Goal: Task Accomplishment & Management: Manage account settings

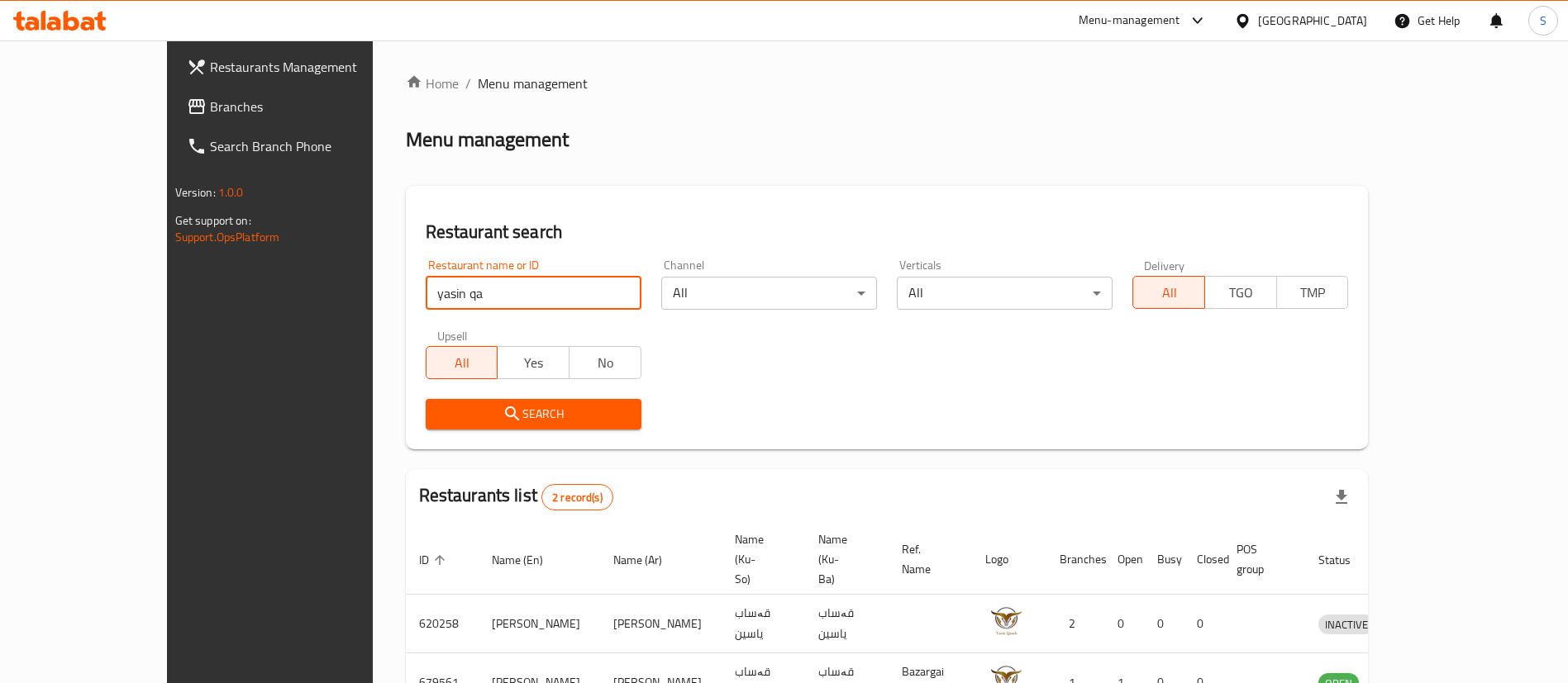
click at [426, 289] on input "yasin qa" at bounding box center [533, 293] width 215 height 33
type input "qubadi"
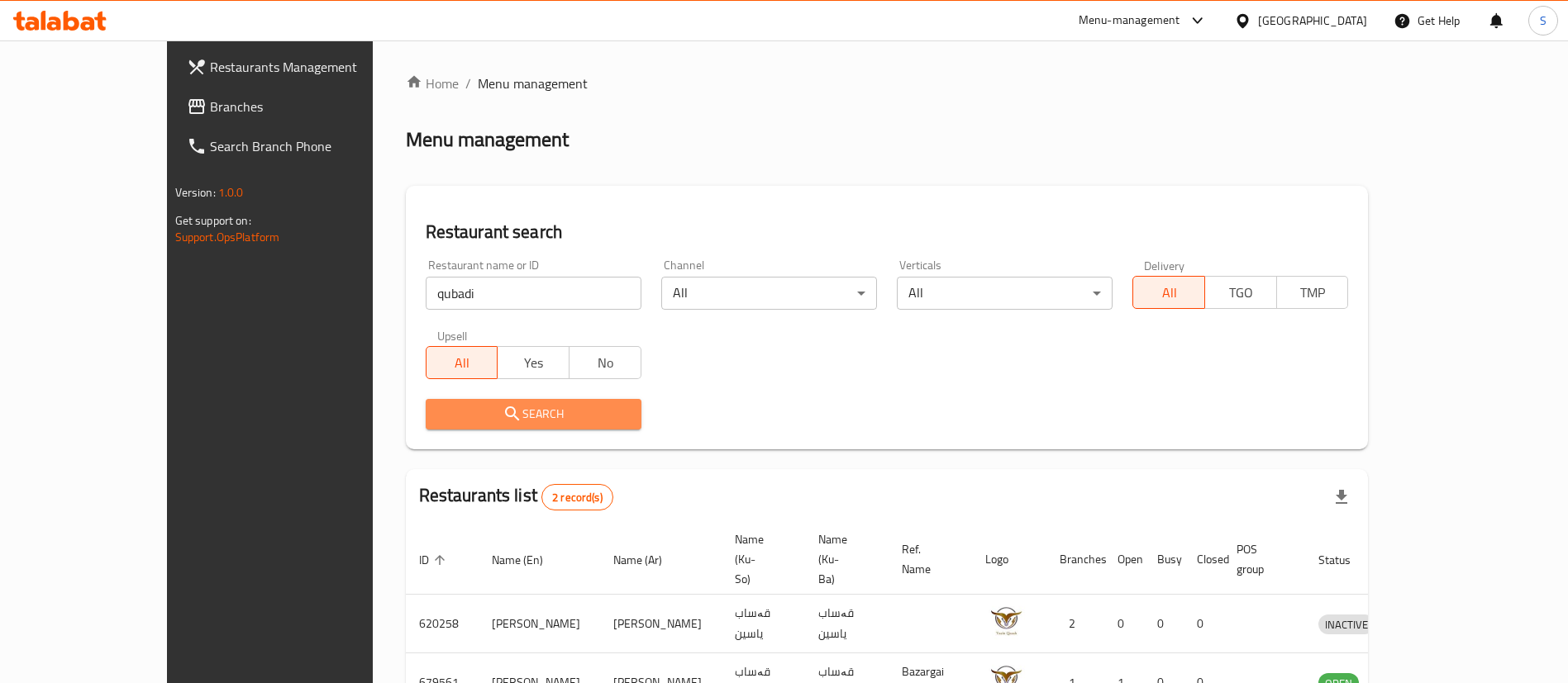
click at [450, 422] on span "Search" at bounding box center [533, 415] width 189 height 20
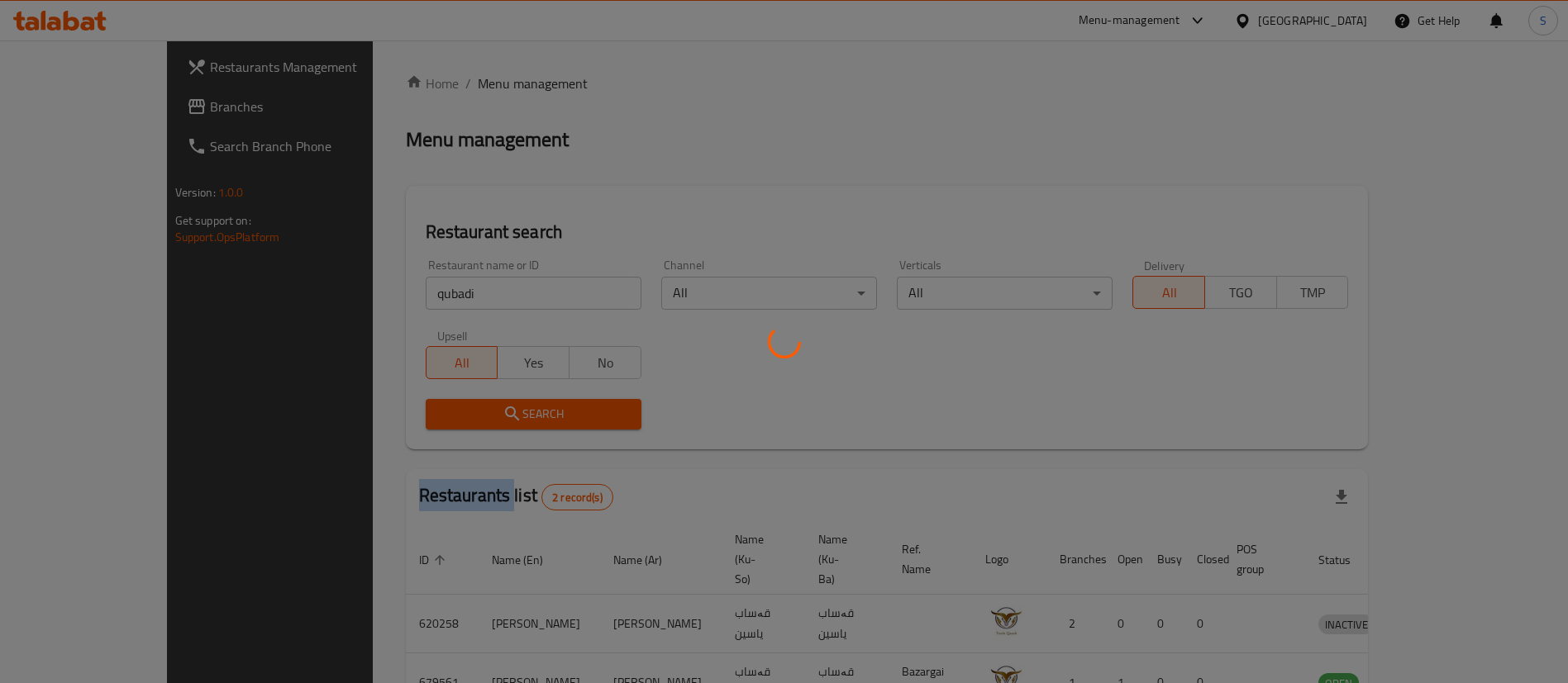
click at [450, 422] on div at bounding box center [784, 341] width 1568 height 683
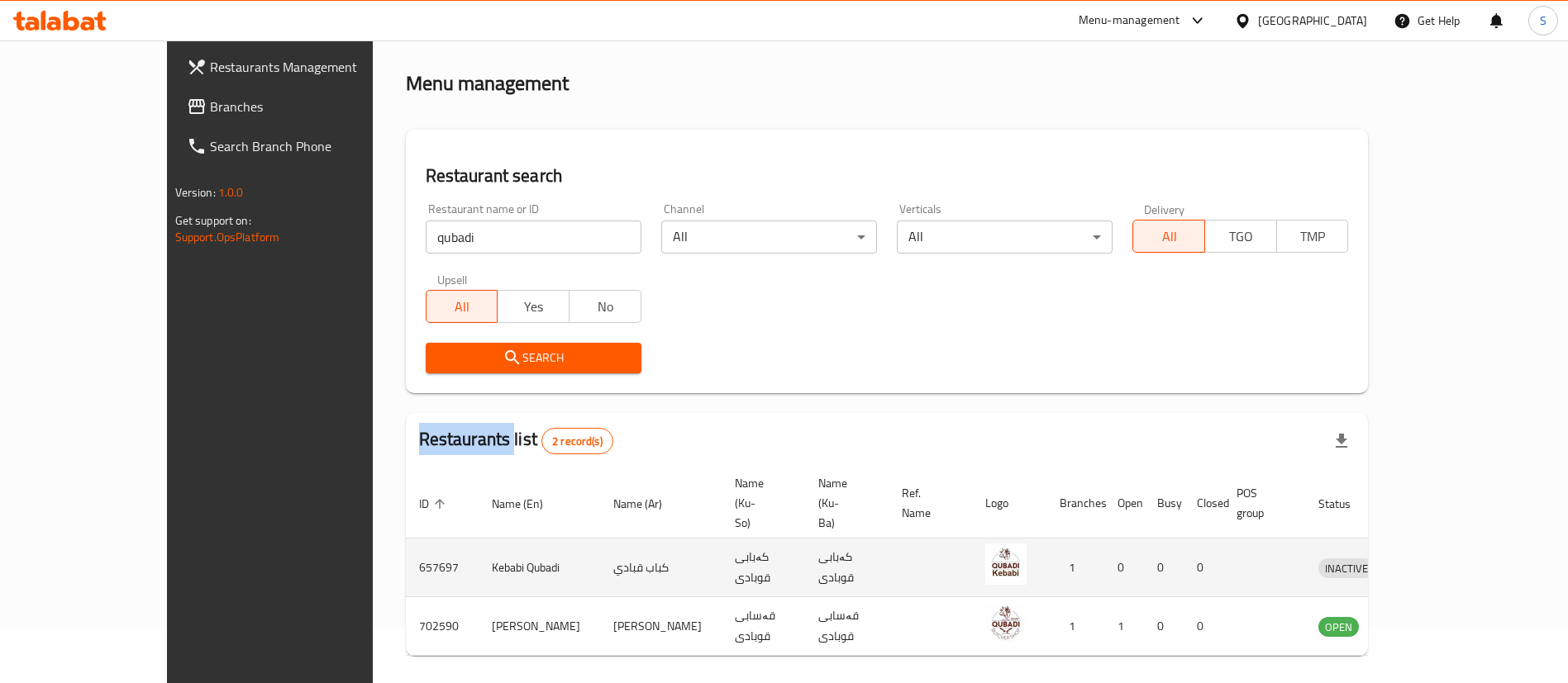
scroll to position [80, 0]
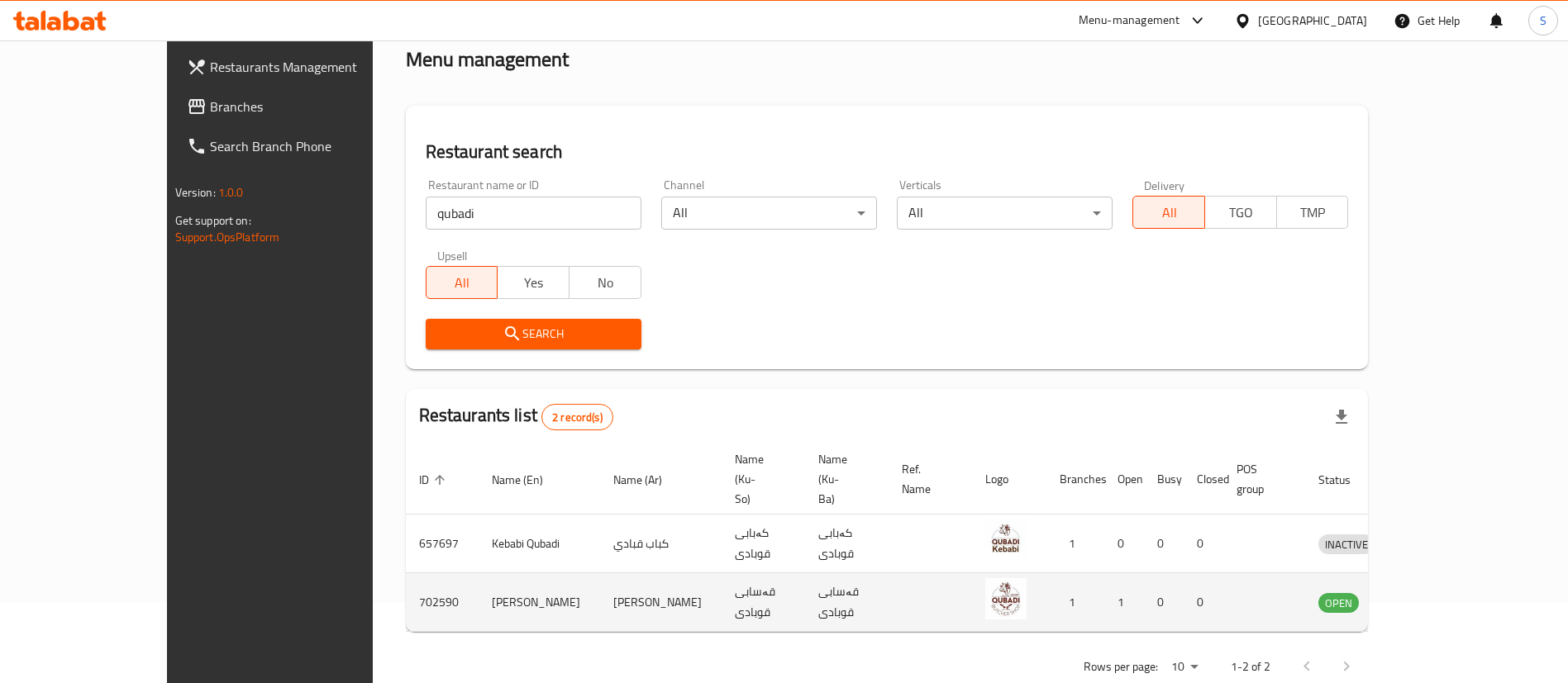
click at [406, 573] on td "702590" at bounding box center [442, 602] width 73 height 59
copy td "702590"
click at [1427, 593] on icon "enhanced table" at bounding box center [1417, 602] width 20 height 20
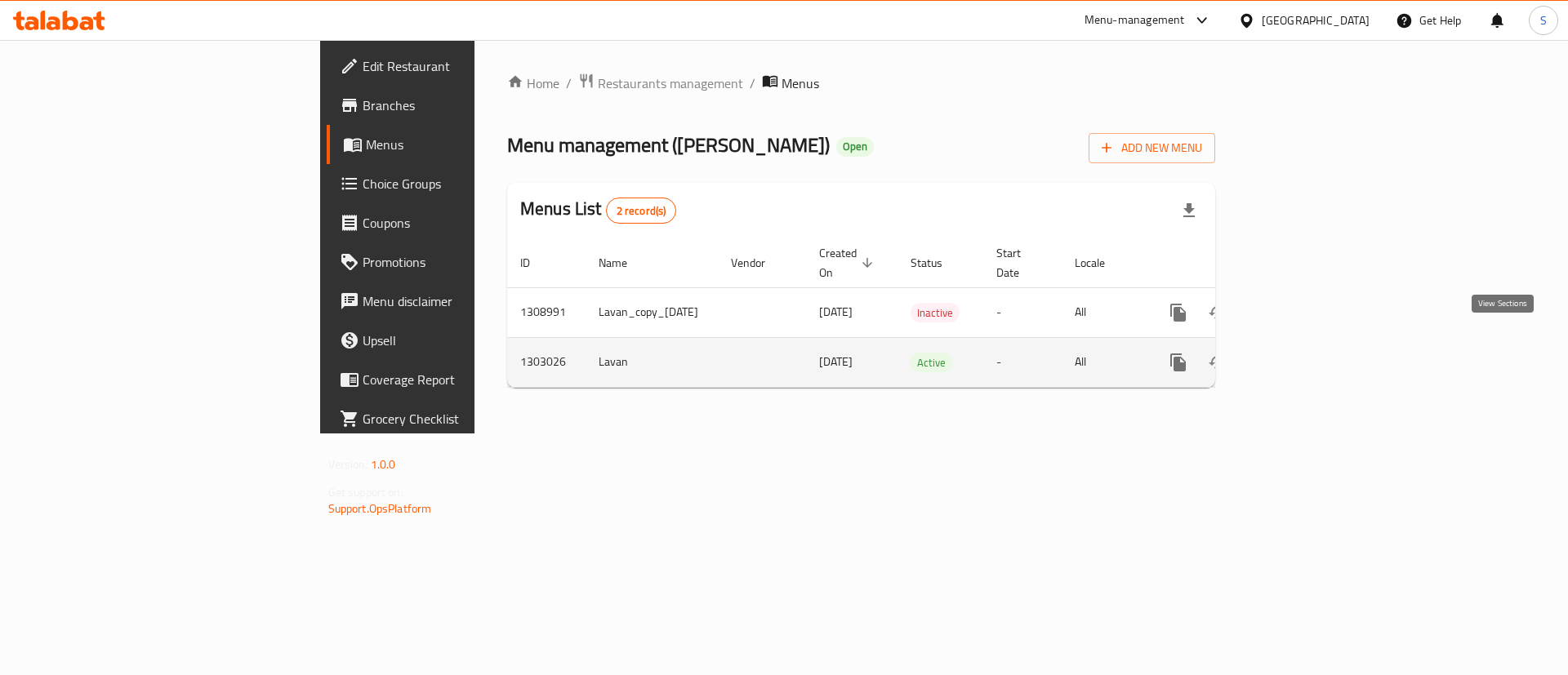
click at [1306, 353] on icon "enhanced table" at bounding box center [1295, 362] width 19 height 19
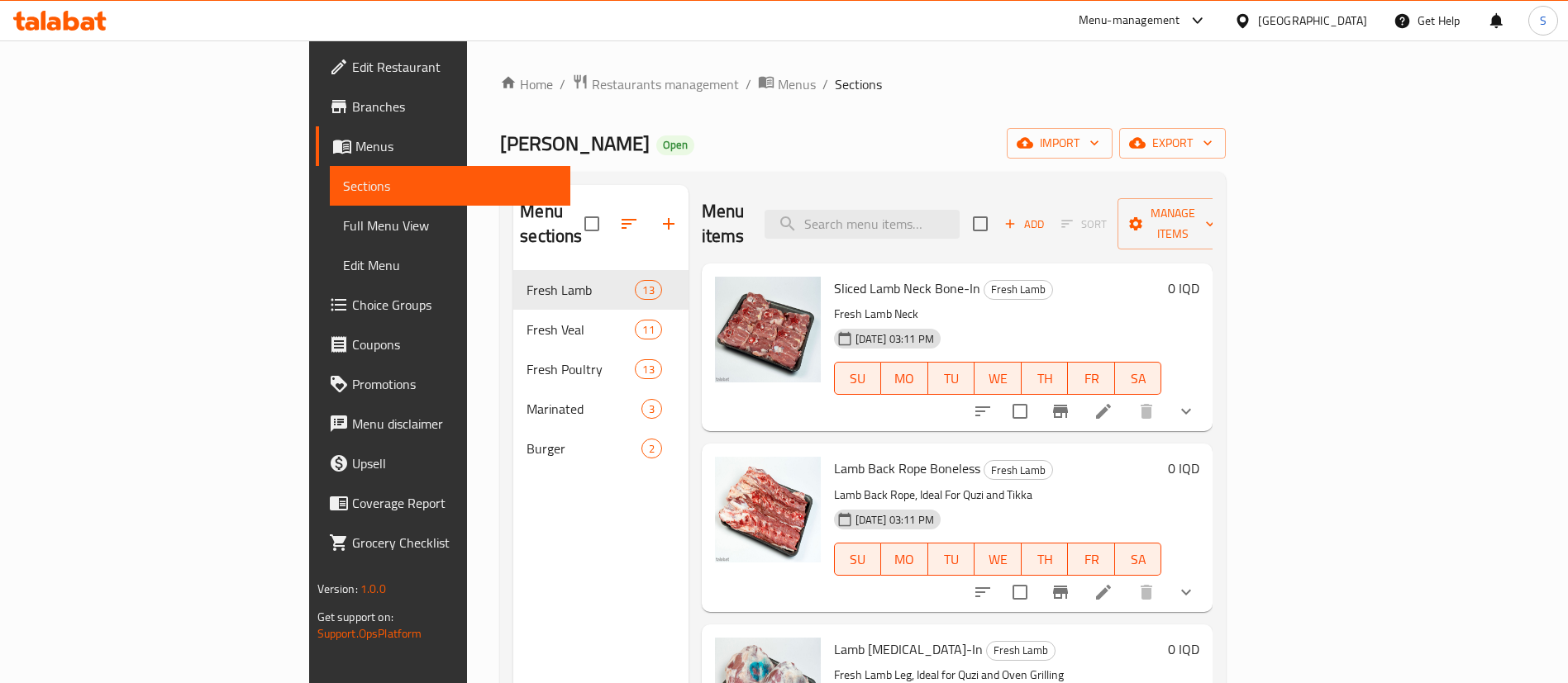
click at [934, 69] on div "Home / Restaurants management / Menus / Sections Qasabi Qubadi Open import expo…" at bounding box center [862, 477] width 791 height 874
click at [592, 89] on span "Restaurants management" at bounding box center [666, 84] width 147 height 20
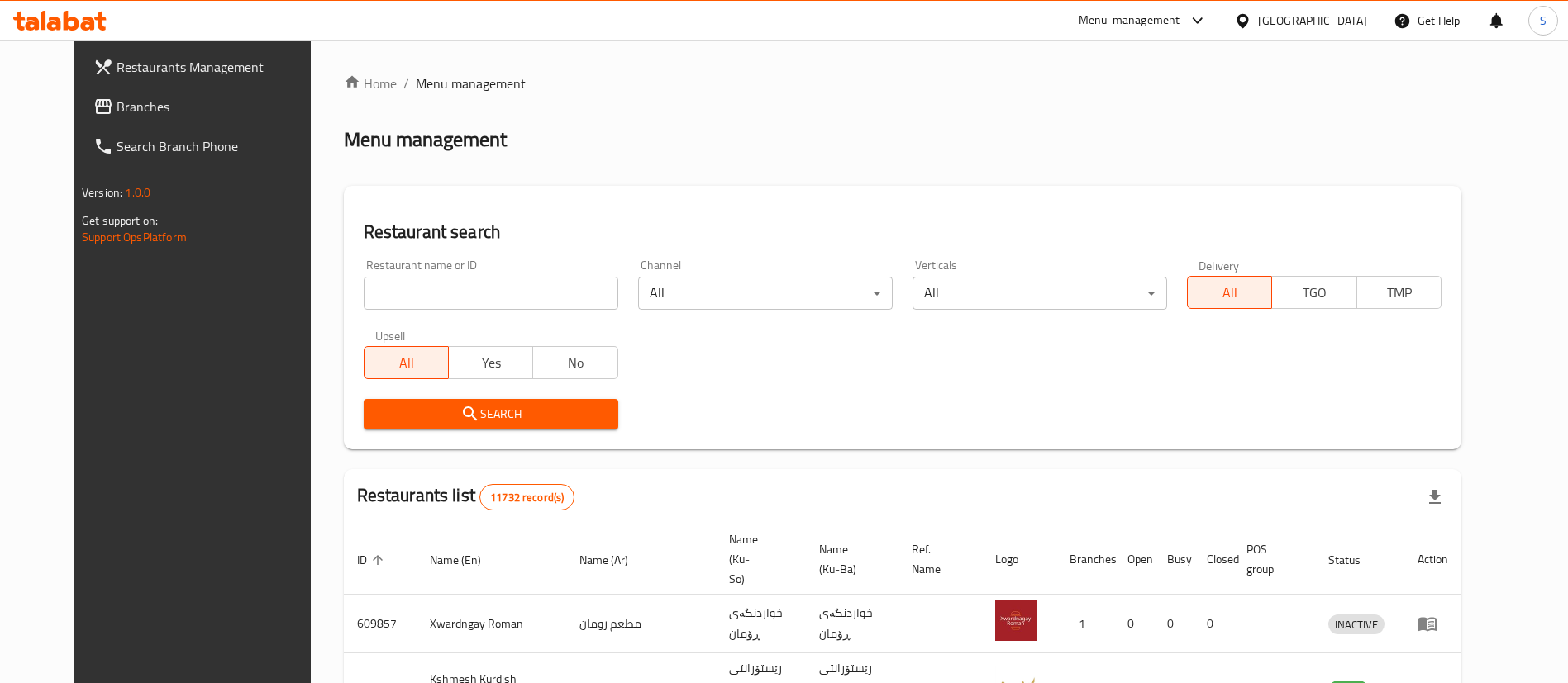
click at [506, 295] on input "search" at bounding box center [490, 293] width 254 height 33
type input "[PERSON_NAME]"
click at [472, 412] on span "Search" at bounding box center [490, 415] width 228 height 20
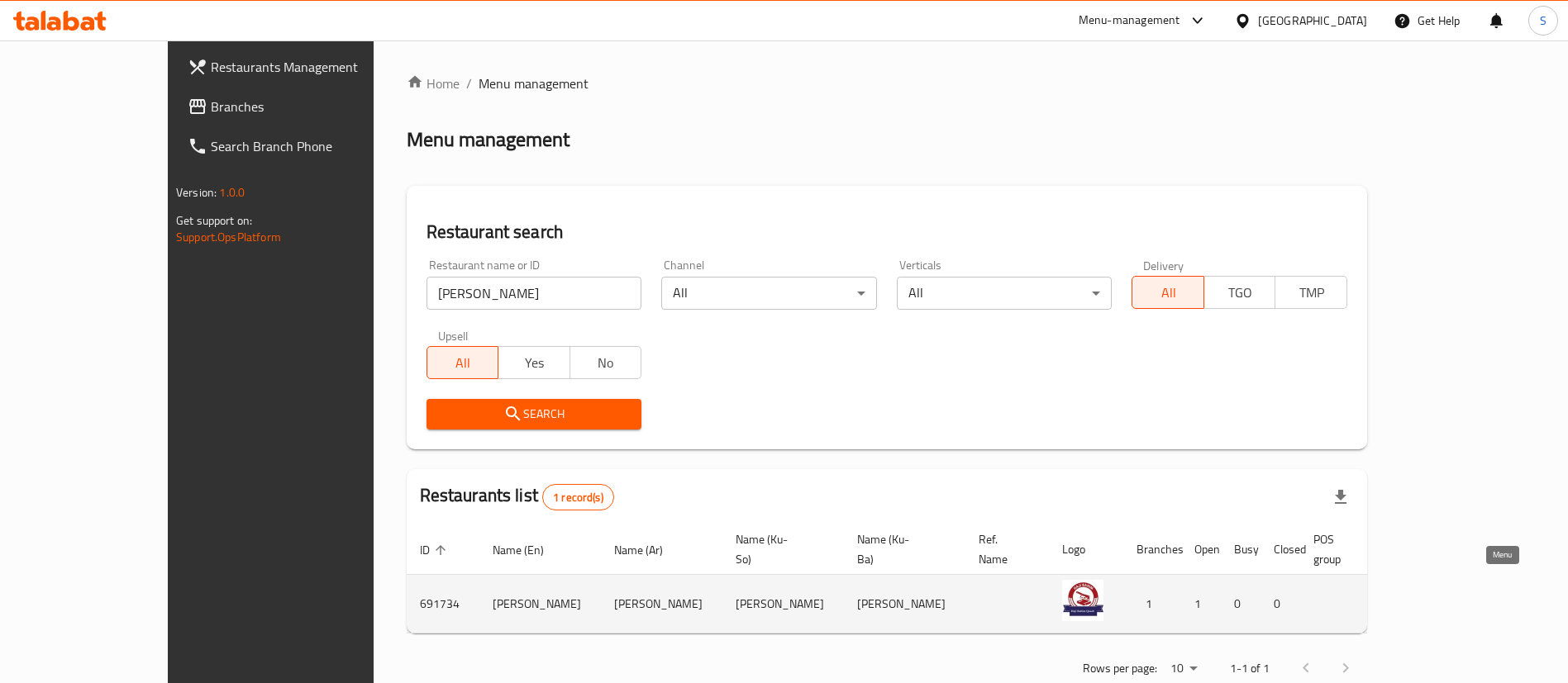
click at [1496, 598] on icon "enhanced table" at bounding box center [1492, 605] width 19 height 14
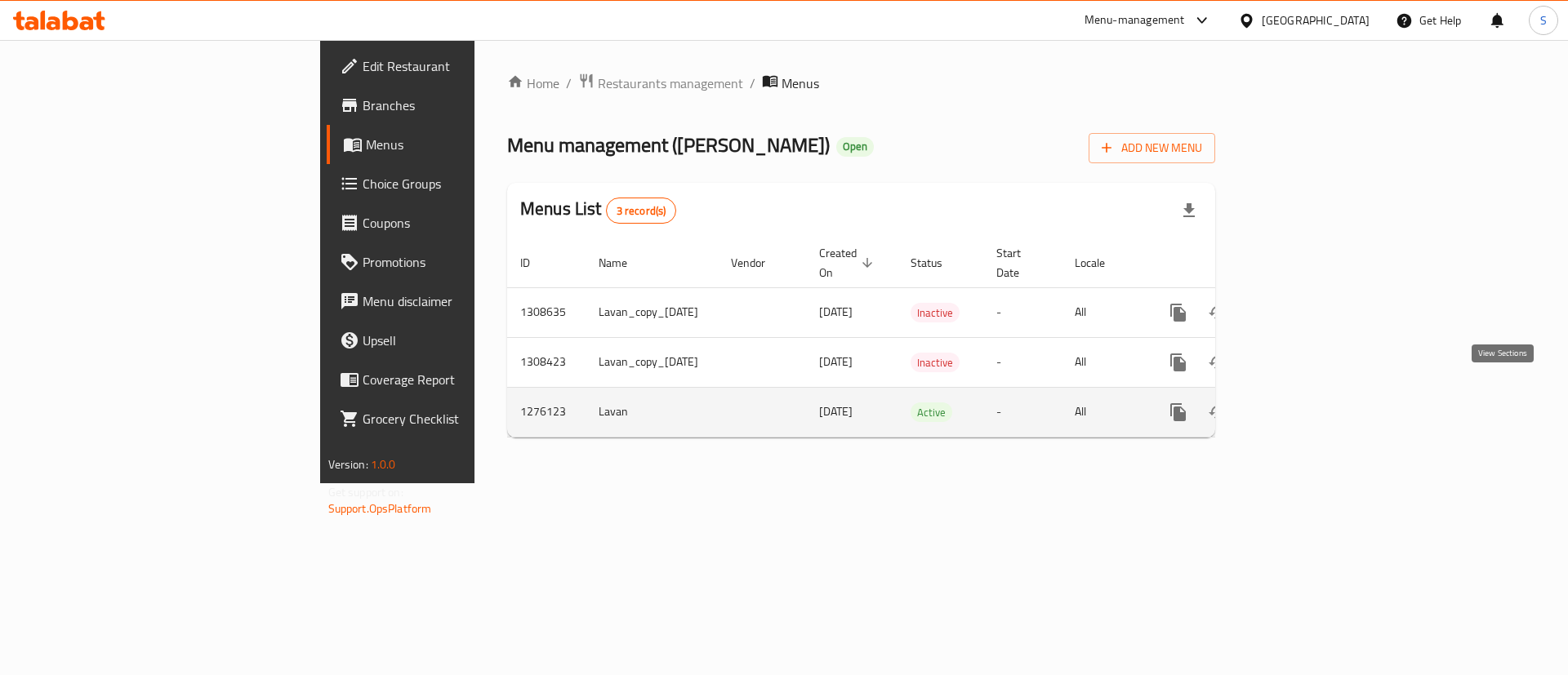
click at [1306, 402] on icon "enhanced table" at bounding box center [1295, 412] width 19 height 19
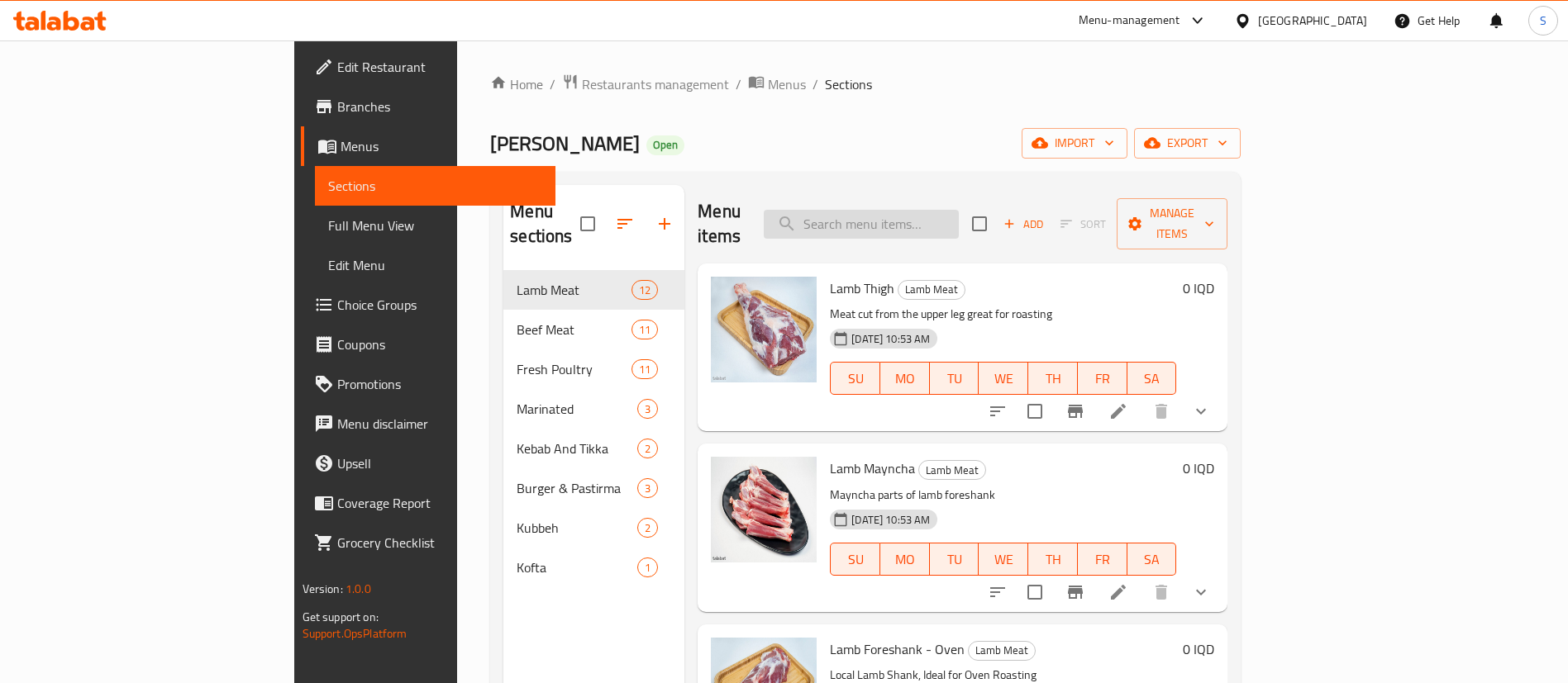
click at [958, 215] on input "search" at bounding box center [860, 224] width 195 height 29
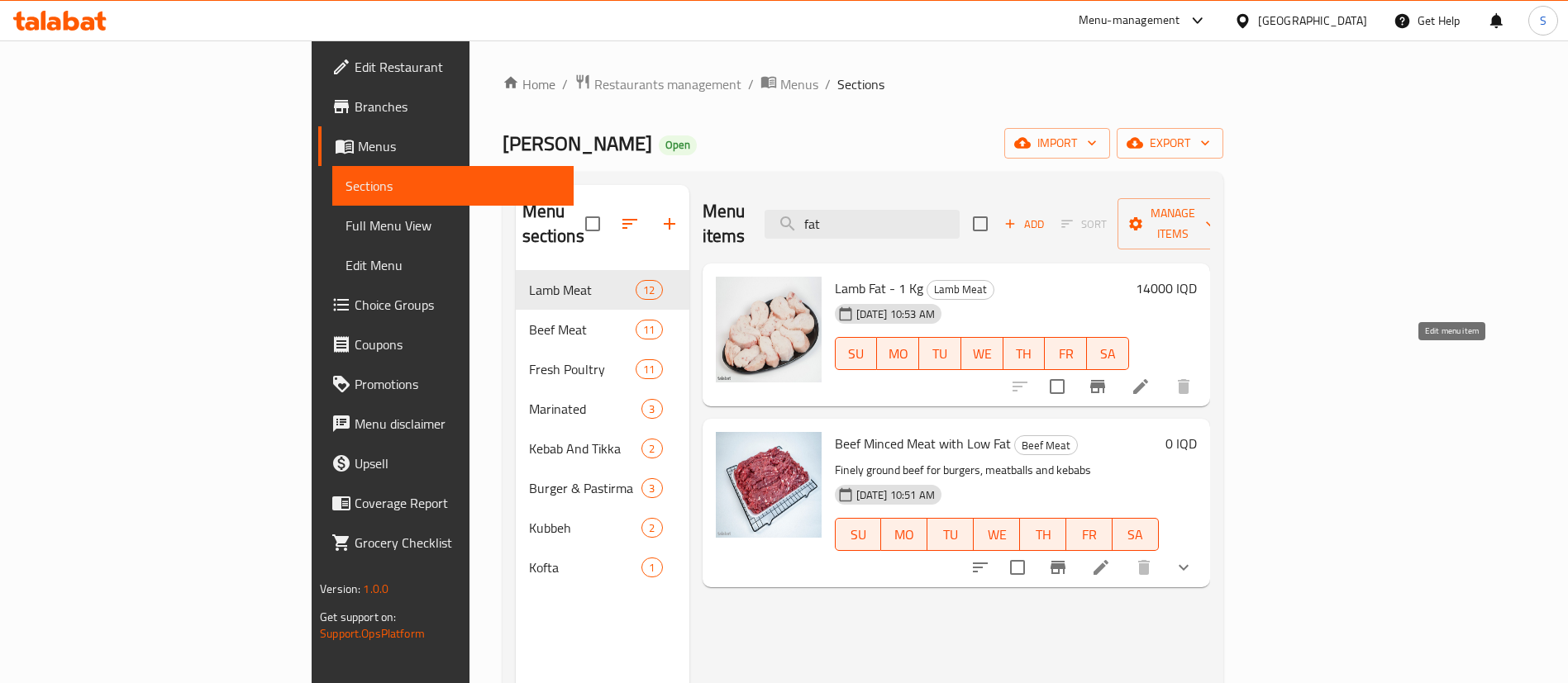
type input "fat"
click at [1150, 376] on icon at bounding box center [1140, 386] width 20 height 20
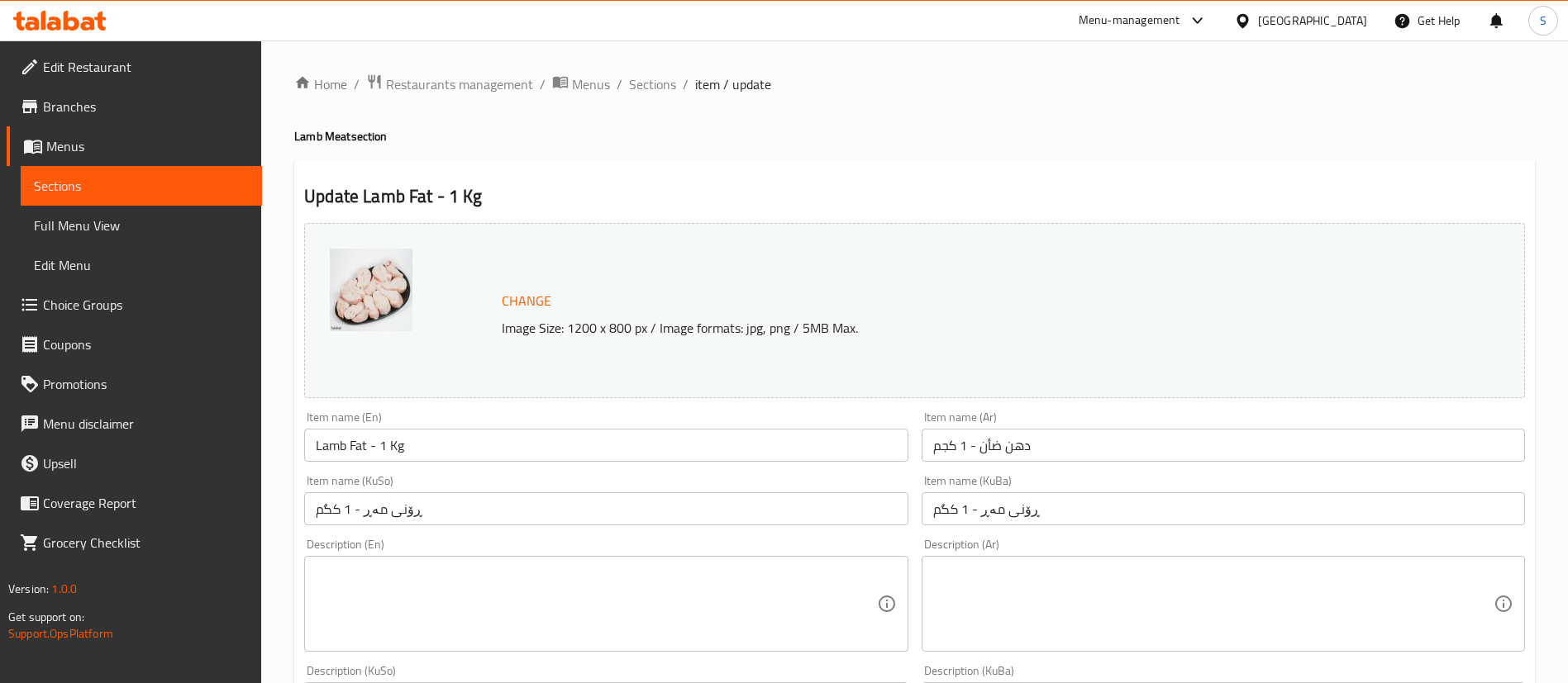
click at [421, 430] on input "Lamb Fat - 1 Kg" at bounding box center [605, 444] width 603 height 33
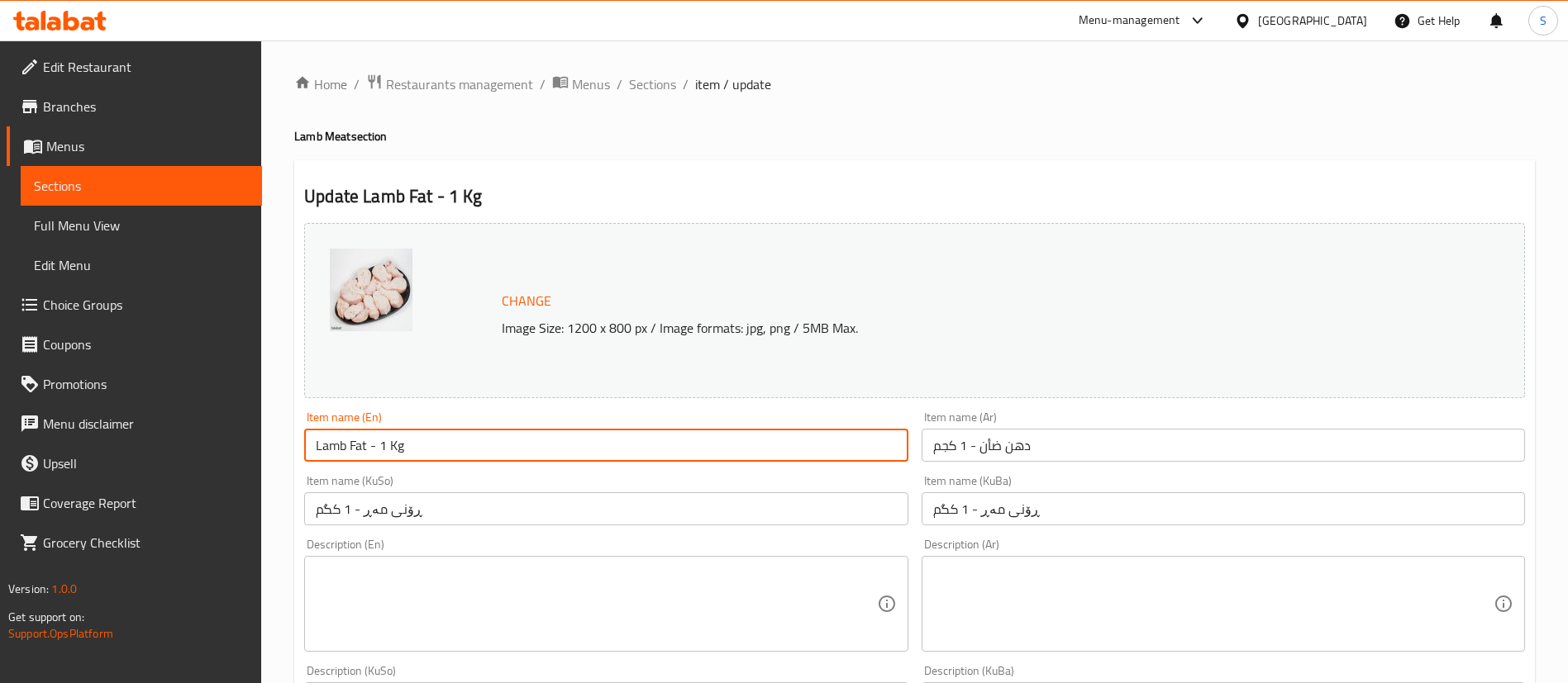
click at [421, 430] on input "Lamb Fat - 1 Kg" at bounding box center [605, 444] width 603 height 33
click at [1018, 450] on input "دهن ضأن - 1 كجم" at bounding box center [1223, 444] width 603 height 33
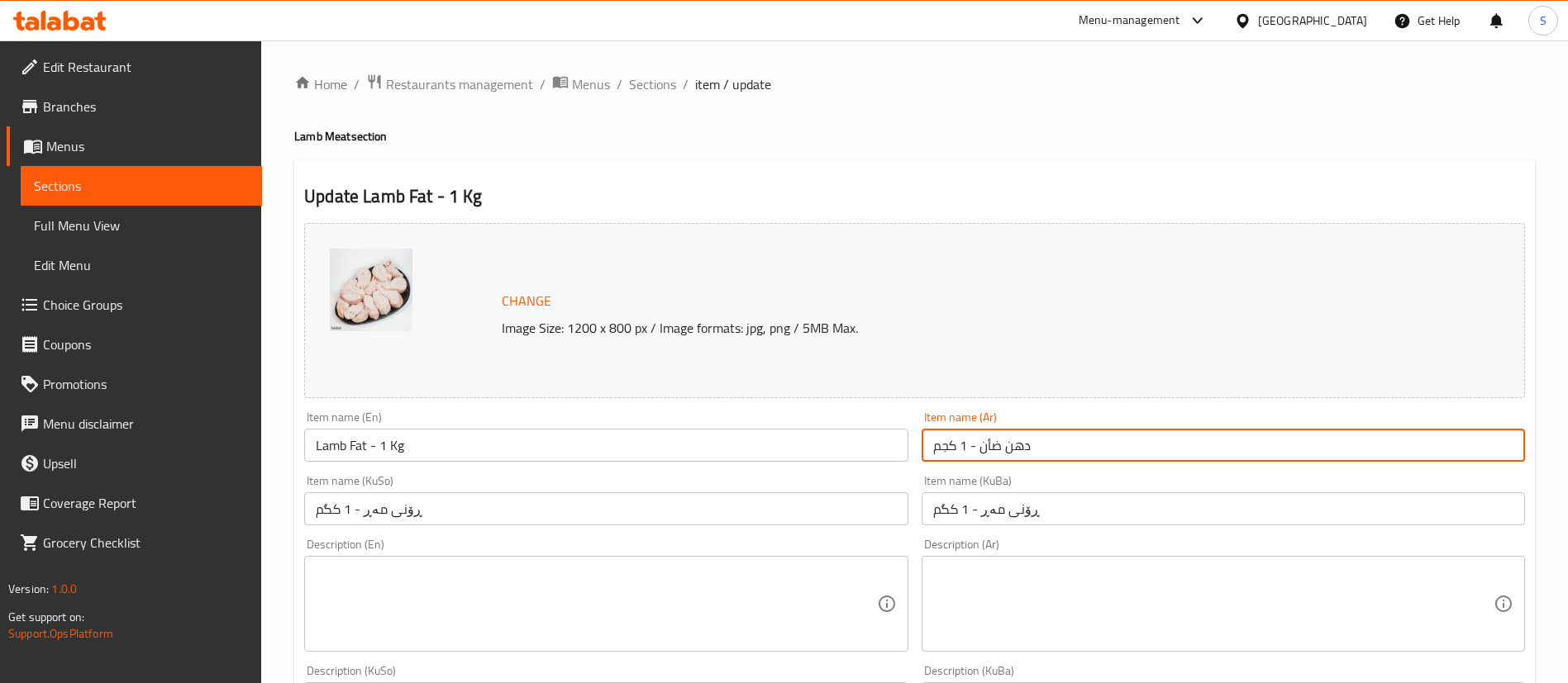
drag, startPoint x: 980, startPoint y: 447, endPoint x: 1073, endPoint y: 446, distance: 93.0
click at [1073, 446] on input "دهن ضأن - 1 كجم" at bounding box center [1223, 444] width 603 height 33
type input "لية خروف - 1 كجم"
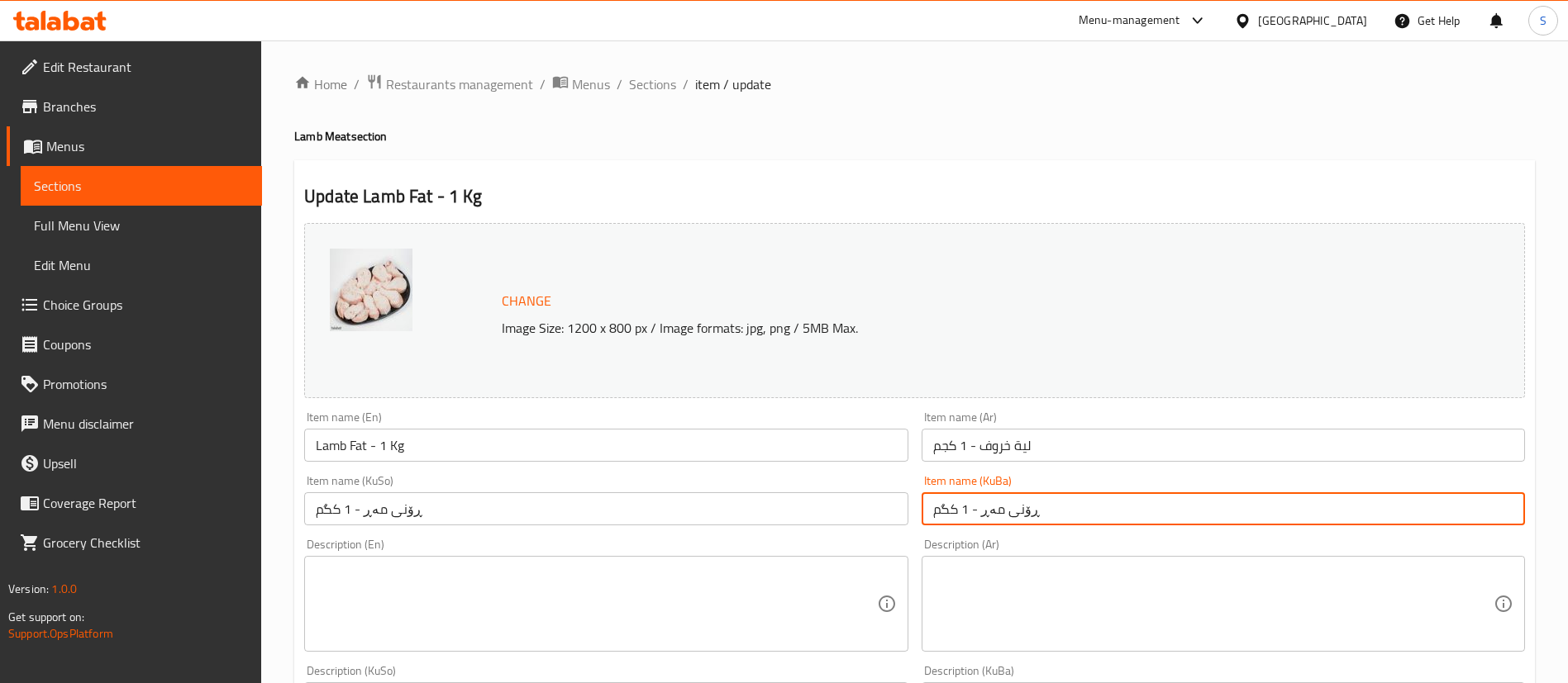
drag, startPoint x: 981, startPoint y: 512, endPoint x: 1138, endPoint y: 509, distance: 157.0
click at [1138, 509] on input "ڕۆنی مەڕ - 1 کگم" at bounding box center [1223, 508] width 603 height 33
paste input "دووگی بەرخ"
type input "دووگی بەرخ - 1 کگم"
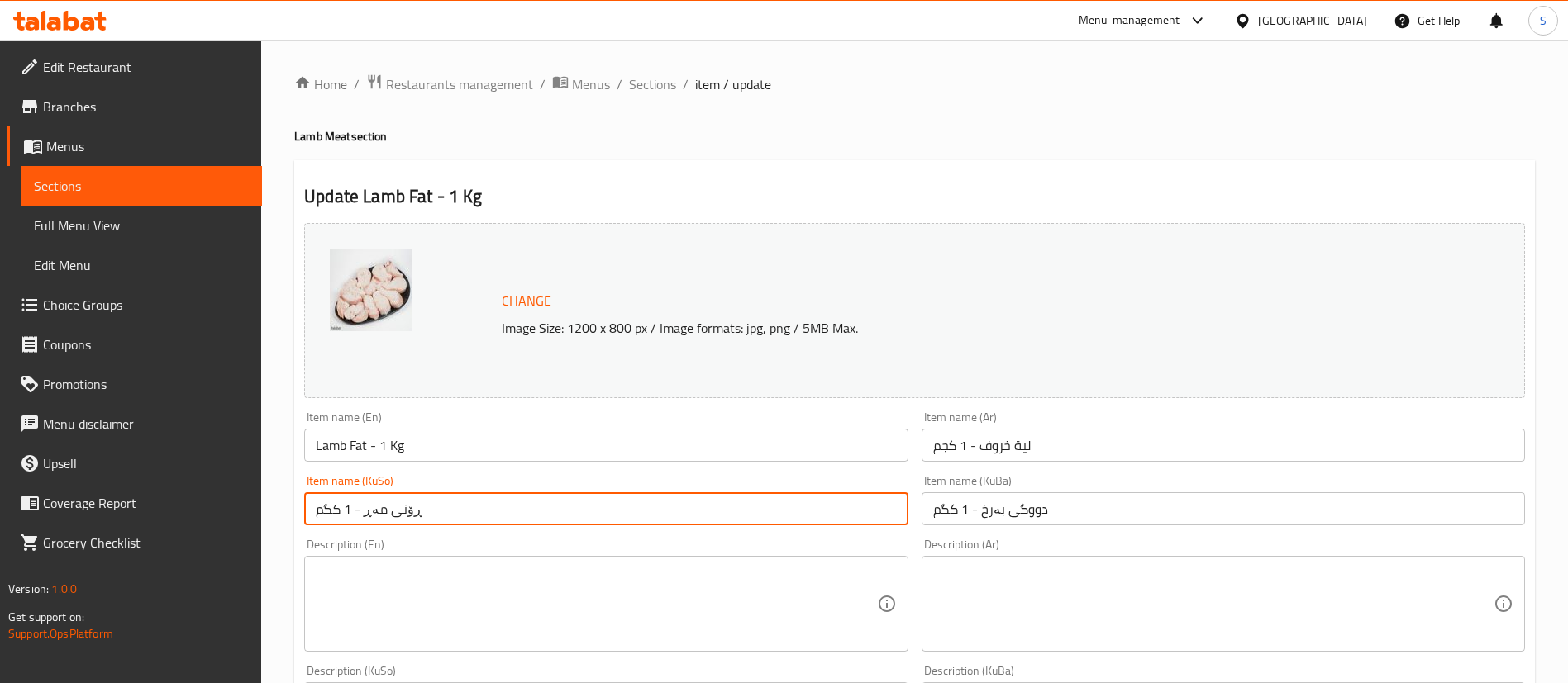
click at [797, 509] on input "ڕۆنی مەڕ - 1 کگم" at bounding box center [605, 508] width 603 height 33
paste input "دووگی بەرخ"
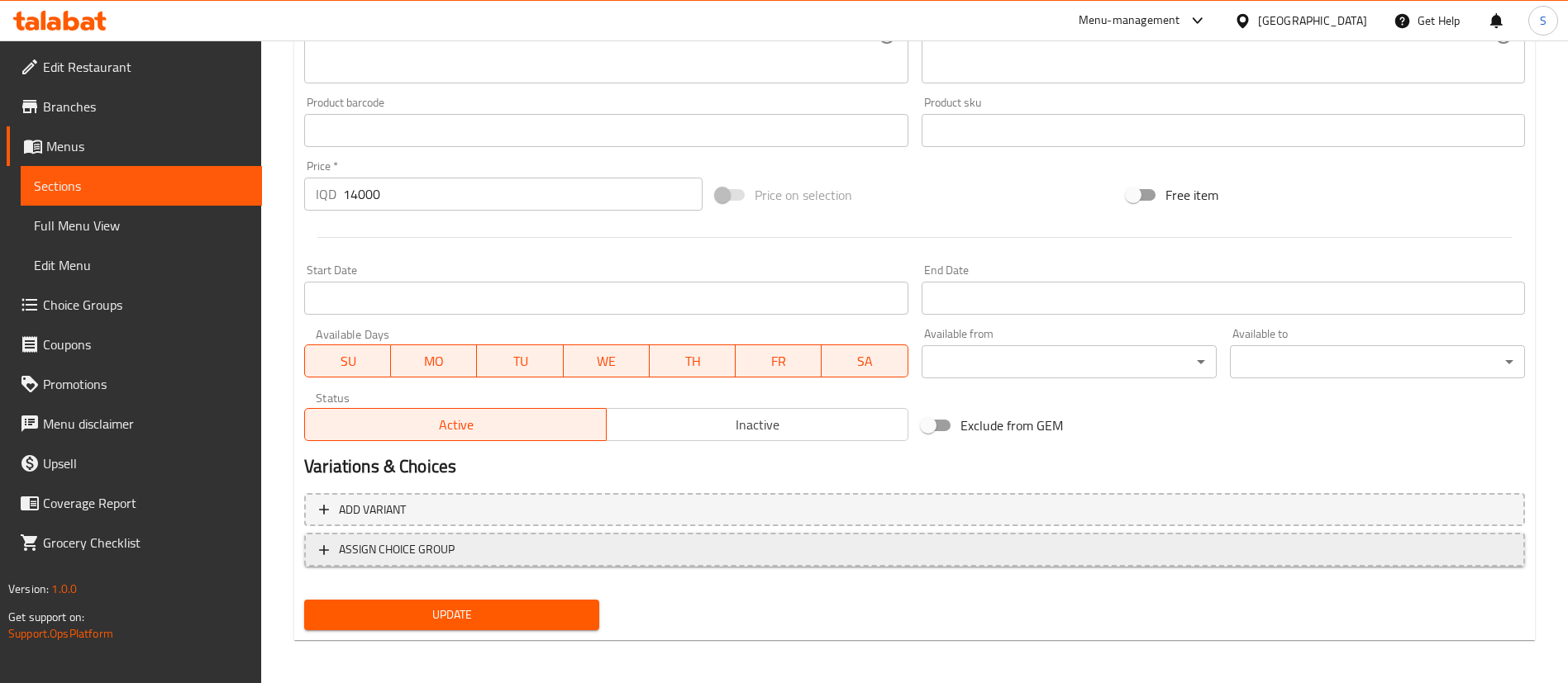
scroll to position [698, 0]
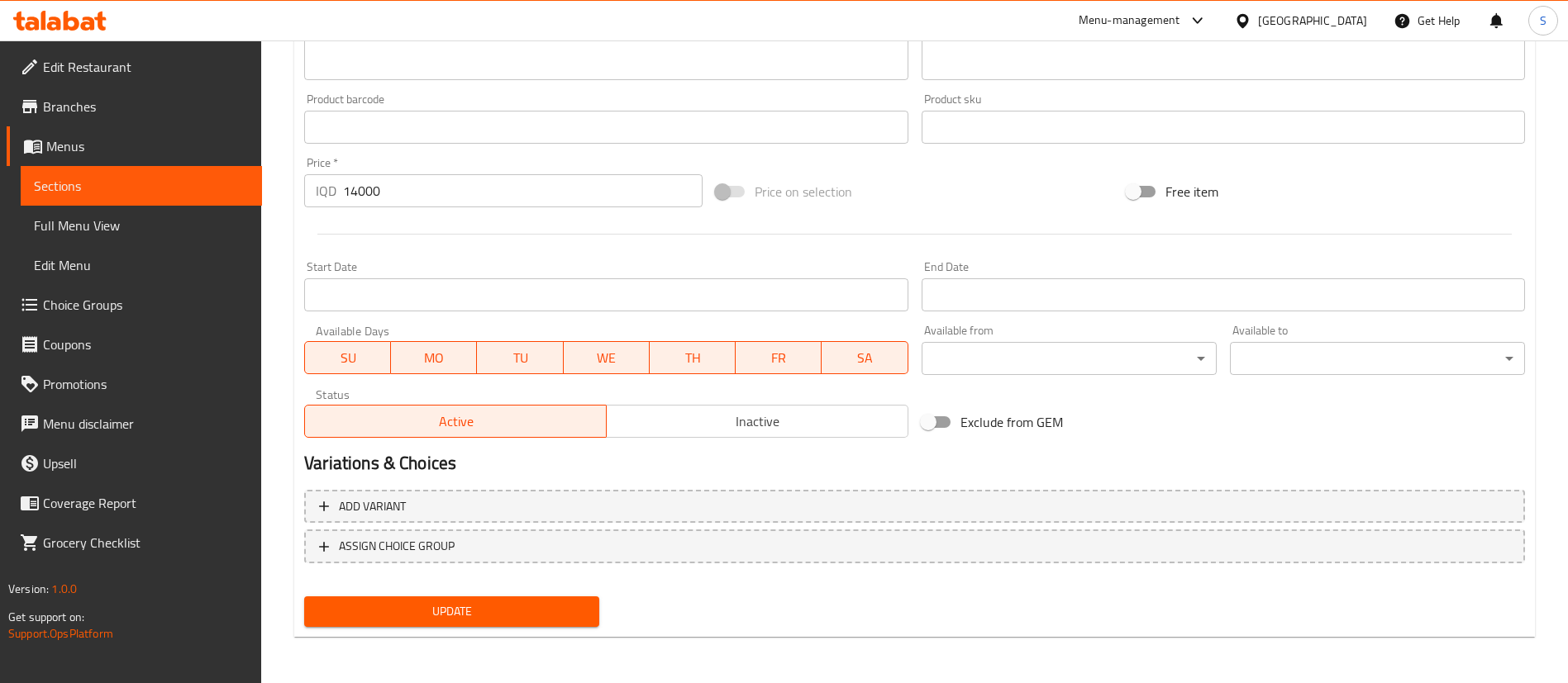
type input "دووگی بەرخ - 1 کگم"
click at [523, 608] on span "Update" at bounding box center [451, 611] width 268 height 20
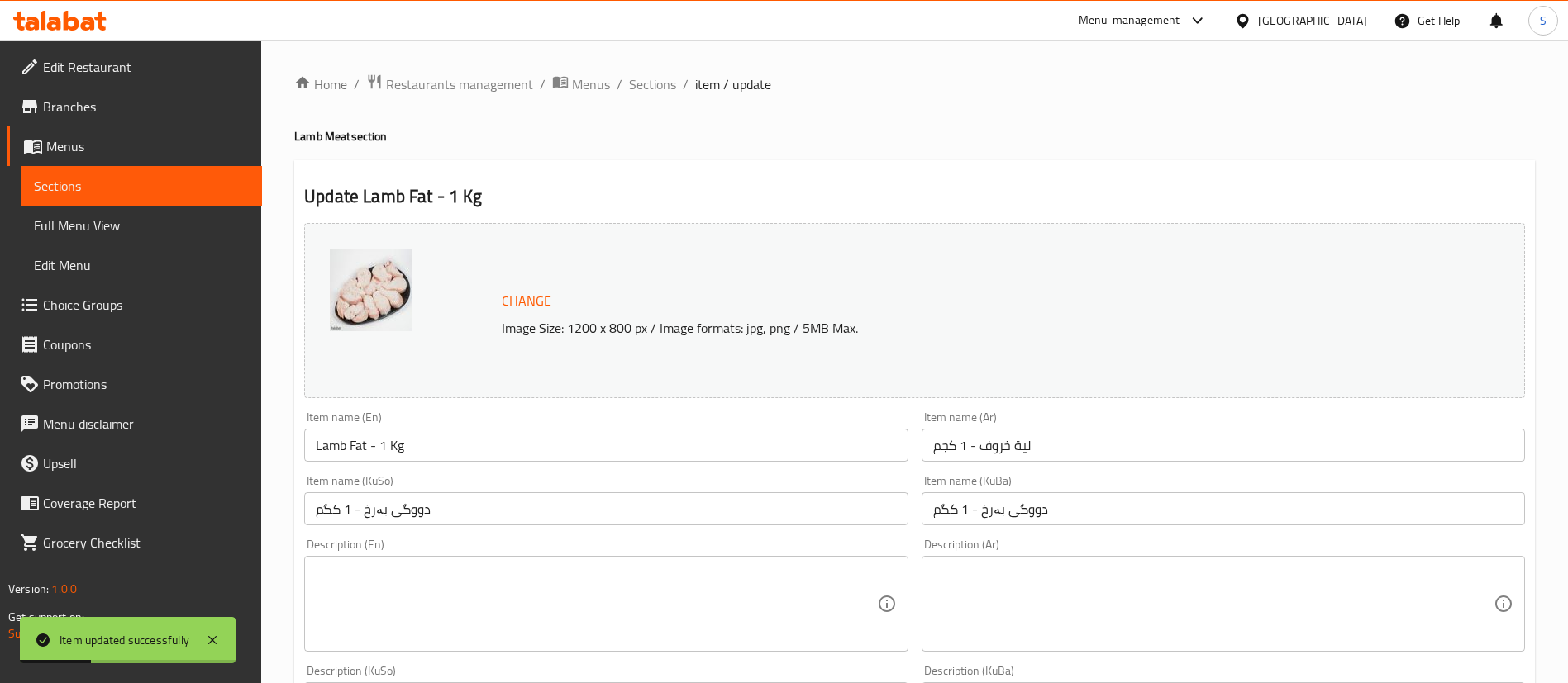
click at [975, 507] on input "دووگی بەرخ - 1 کگم" at bounding box center [1223, 508] width 603 height 33
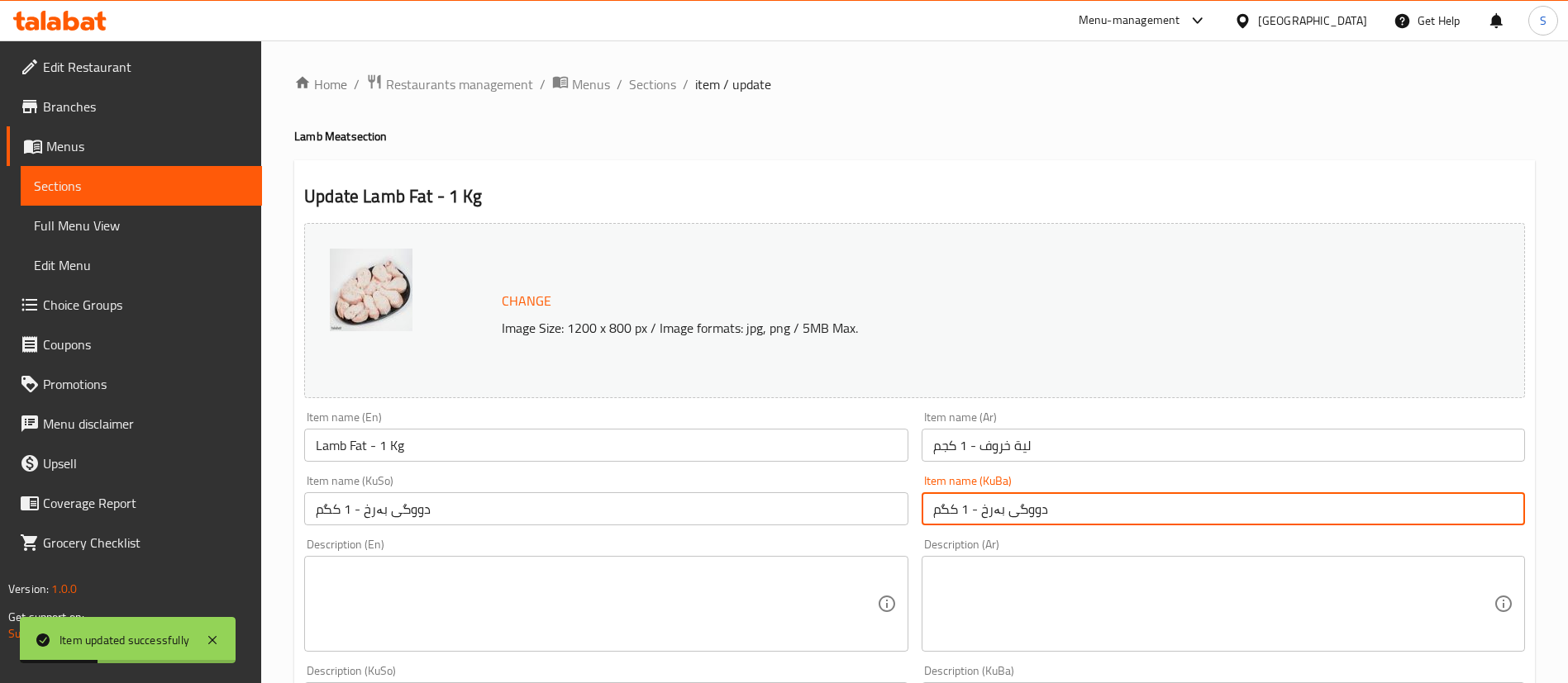
click at [975, 507] on input "دووگی بەرخ - 1 کگم" at bounding box center [1223, 508] width 603 height 33
click at [638, 81] on span "Sections" at bounding box center [653, 84] width 48 height 20
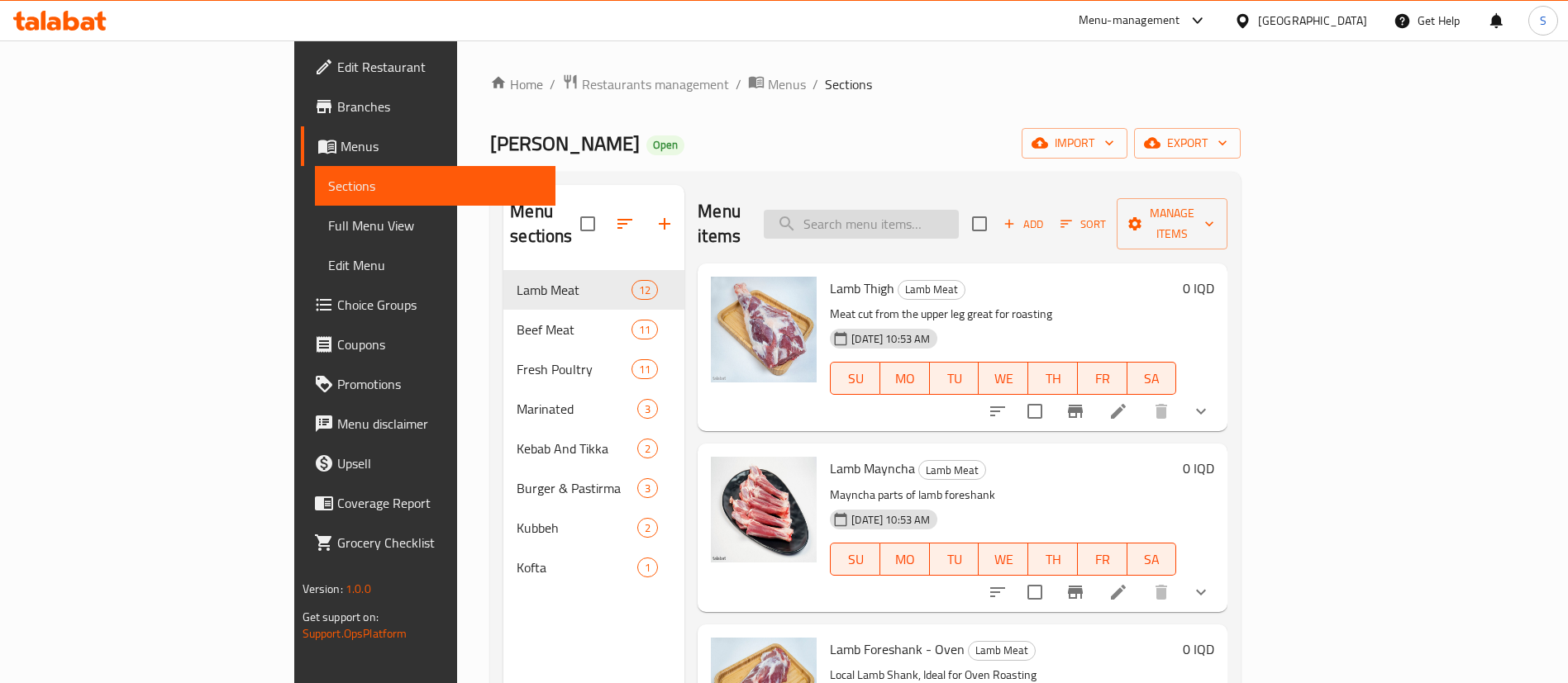
click at [928, 210] on input "search" at bounding box center [860, 224] width 195 height 29
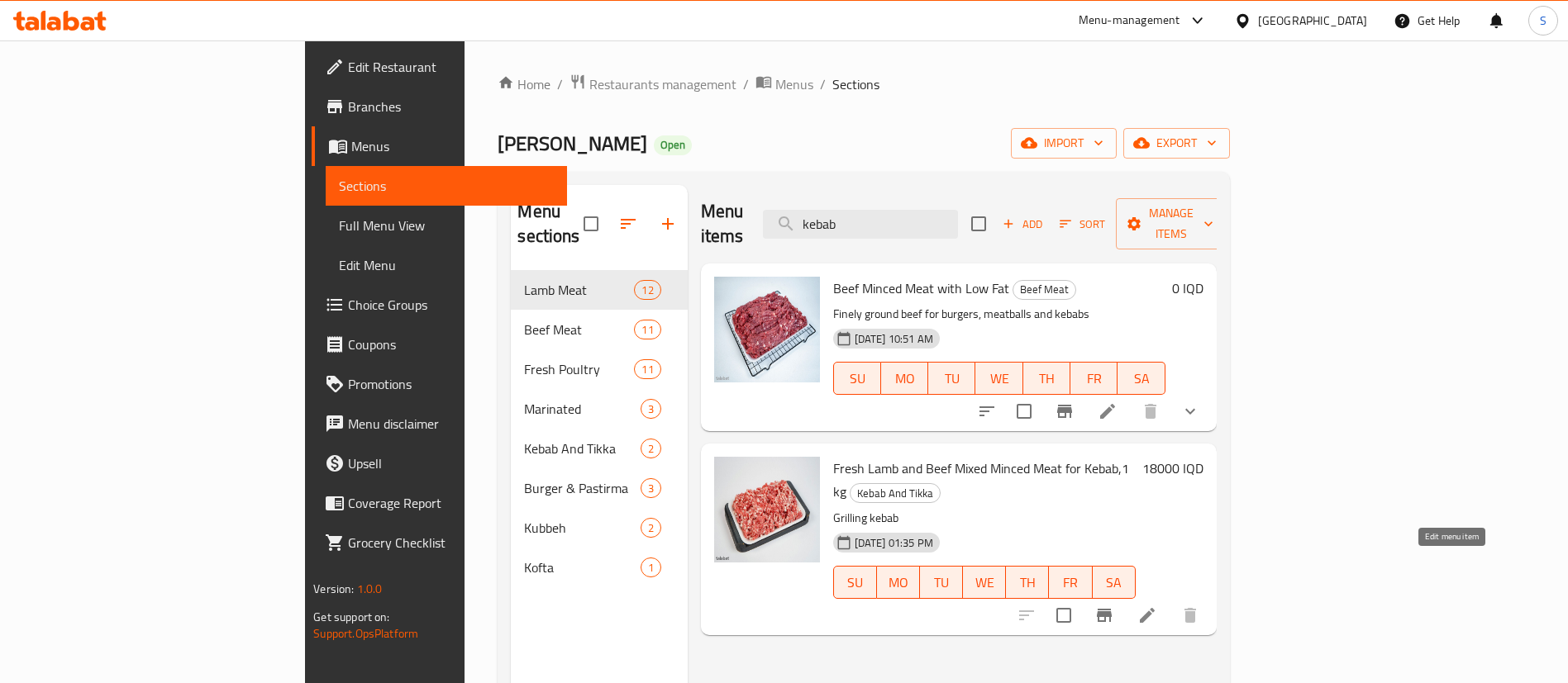
type input "kebab"
click at [1157, 606] on icon at bounding box center [1147, 615] width 20 height 20
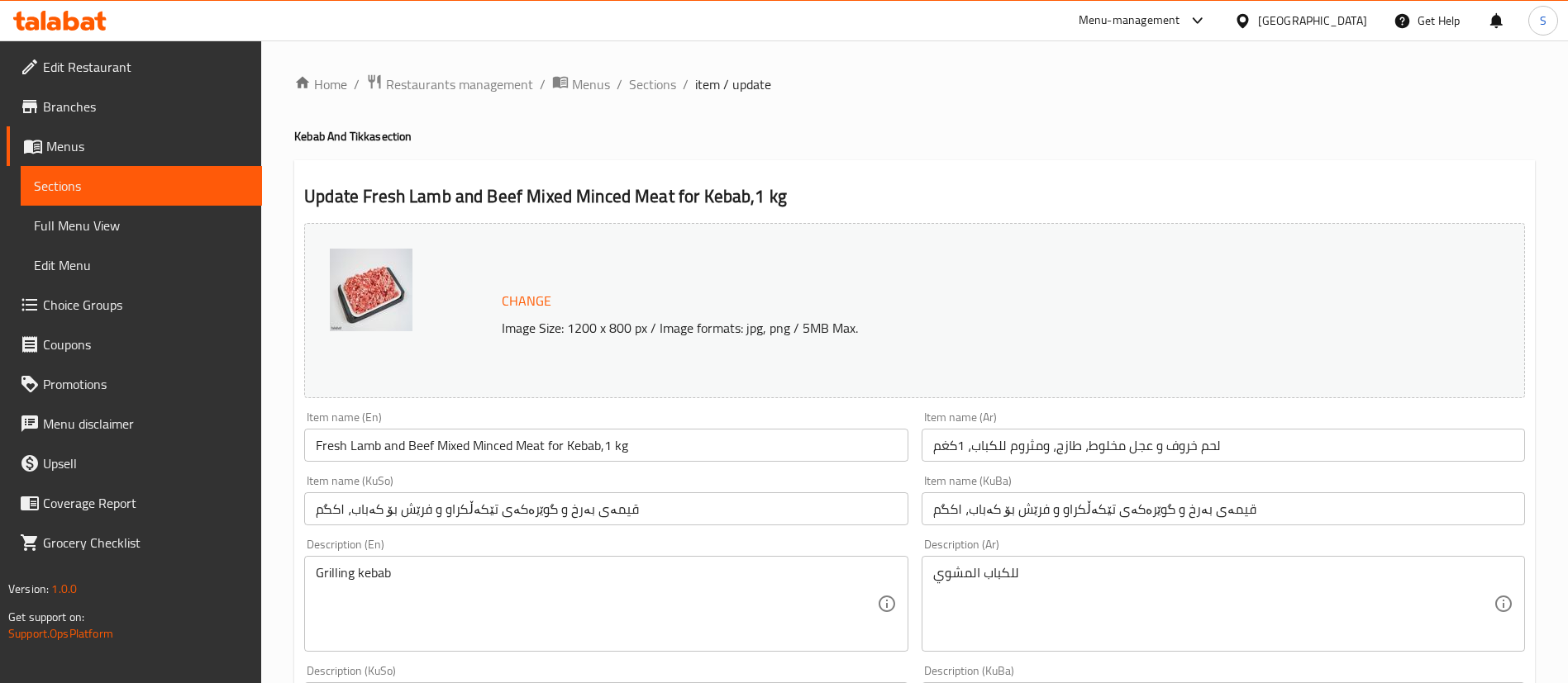
click at [535, 448] on input "Fresh Lamb and Beef Mixed Minced Meat for Kebab,1 kg" at bounding box center [605, 444] width 603 height 33
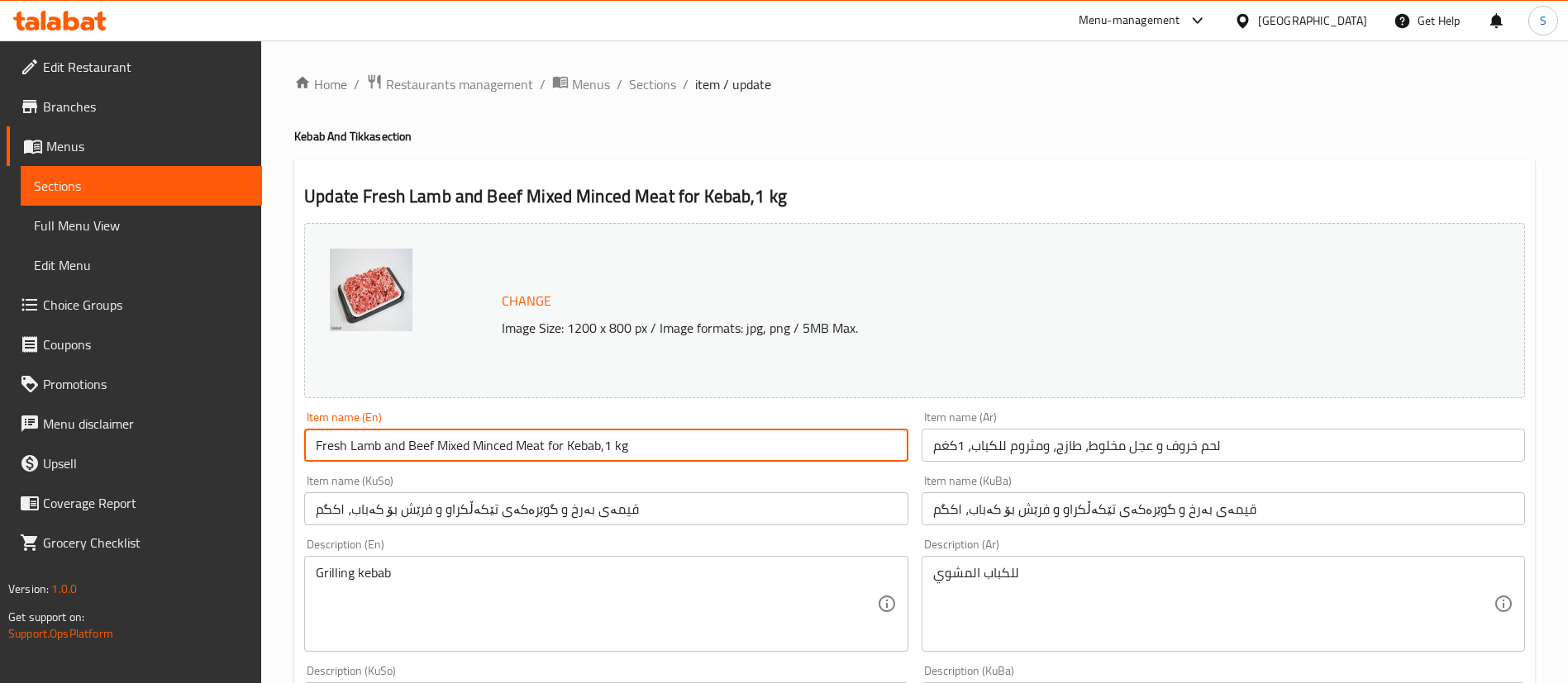
click at [535, 448] on input "Fresh Lamb and Beef Mixed Minced Meat for Kebab,1 kg" at bounding box center [605, 444] width 603 height 33
click at [997, 456] on input "لحم خروف و عجل مخلوط، طازج، ومثروم للكباب، 1كغم" at bounding box center [1223, 444] width 603 height 33
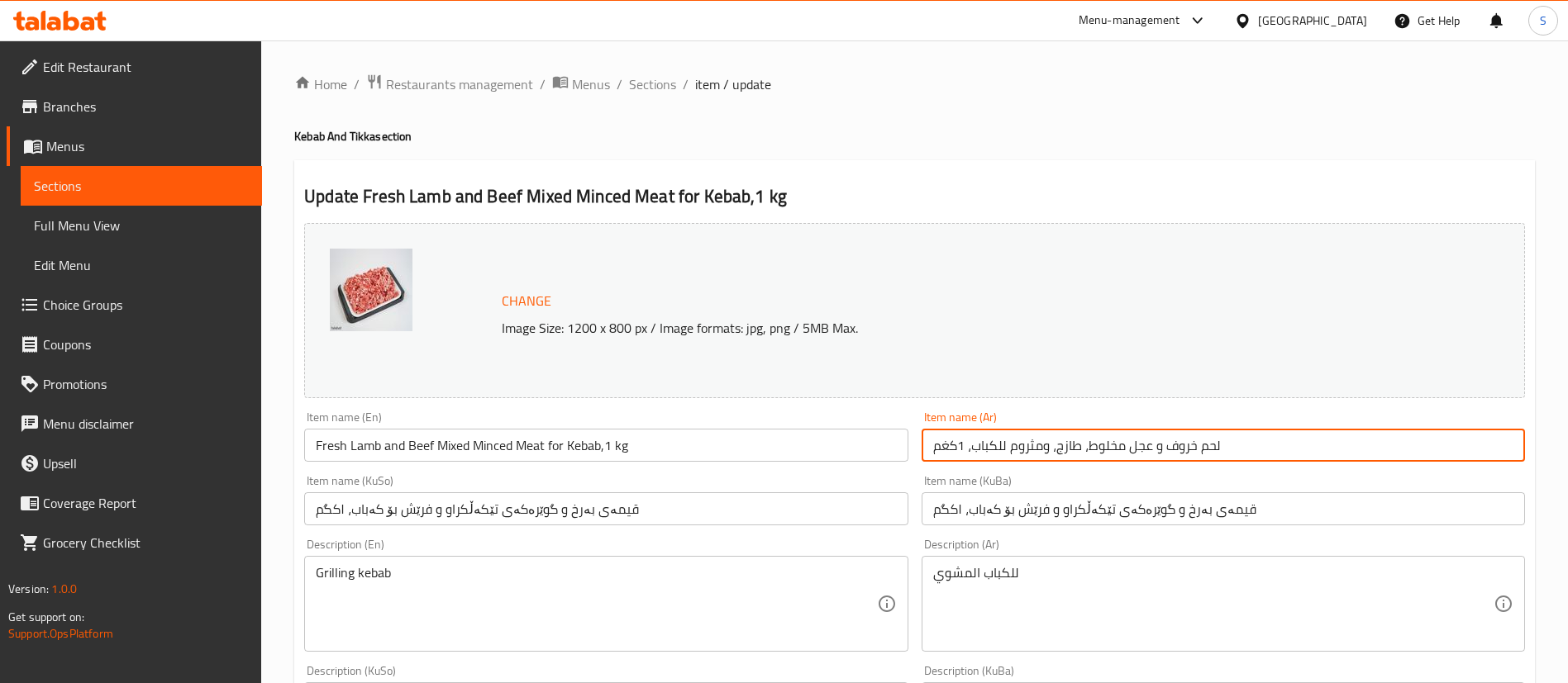
click at [1026, 506] on input "قیمەی بەرخ و گوێرەکەی تێکەڵکراو و فرێش بۆ کەباب، ۱کگم" at bounding box center [1223, 508] width 603 height 33
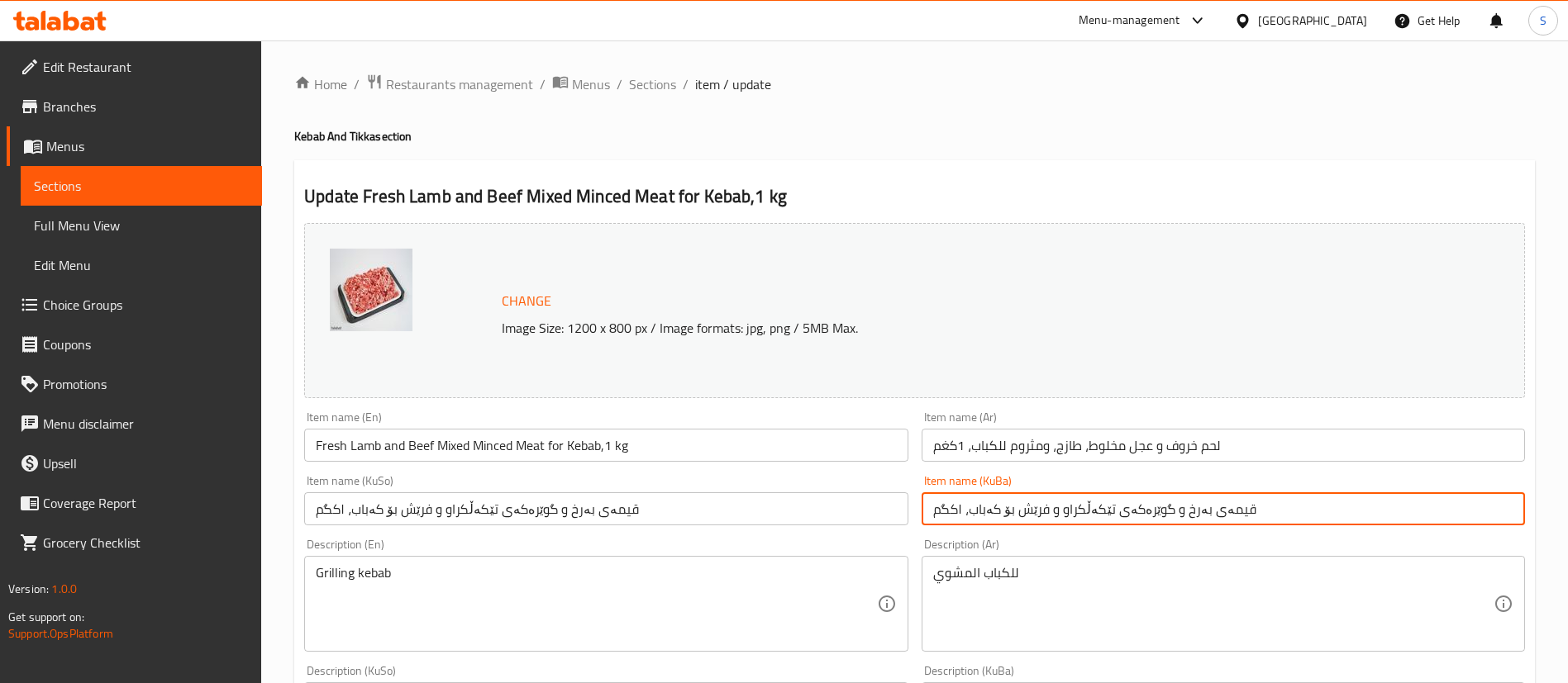
click at [1026, 506] on input "قیمەی بەرخ و گوێرەکەی تێکەڵکراو و فرێش بۆ کەباب، ۱کگم" at bounding box center [1223, 508] width 603 height 33
